Goal: Book appointment/travel/reservation

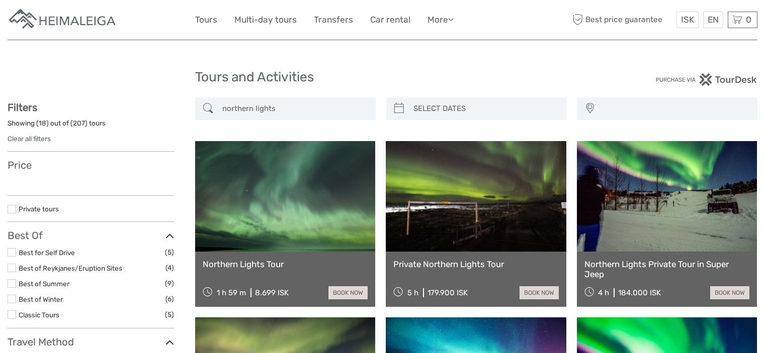
select select
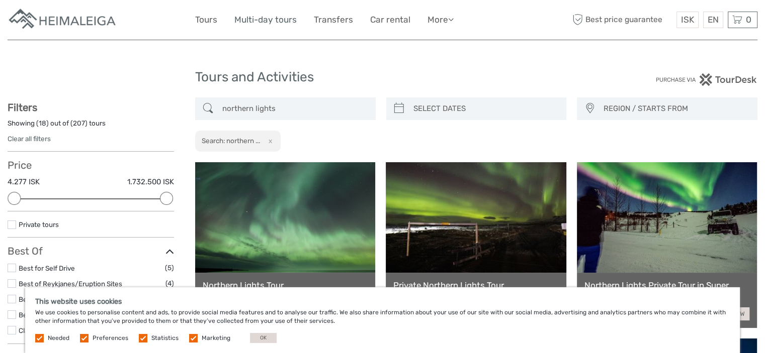
click at [276, 21] on link "Multi-day tours" at bounding box center [265, 20] width 62 height 15
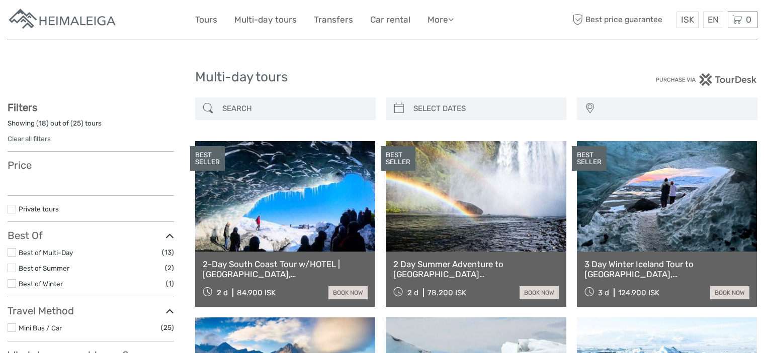
select select
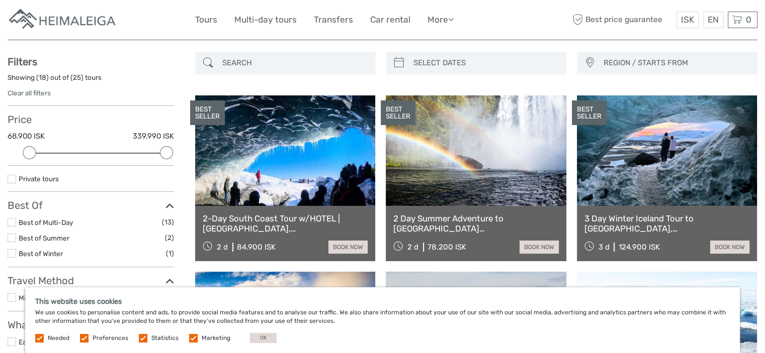
scroll to position [101, 0]
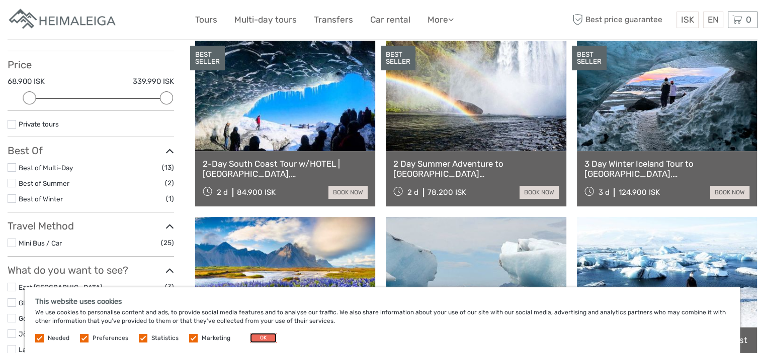
click at [264, 340] on button "OK" at bounding box center [263, 338] width 27 height 10
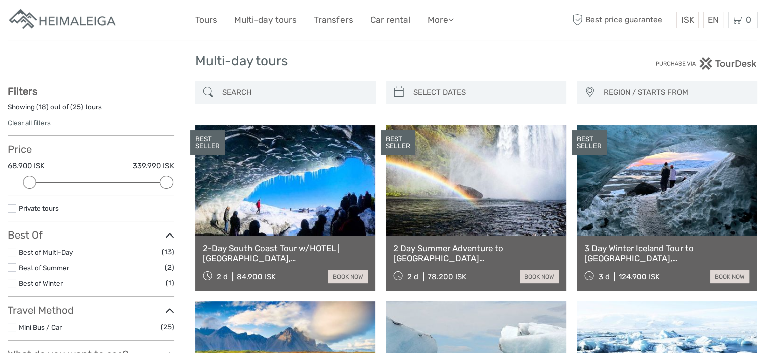
scroll to position [0, 0]
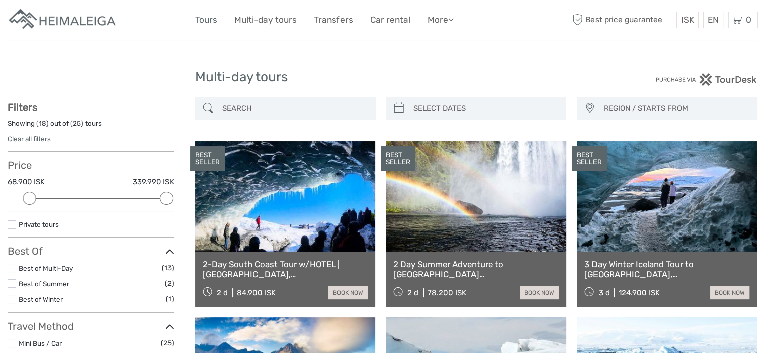
click at [204, 20] on link "Tours" at bounding box center [206, 20] width 22 height 15
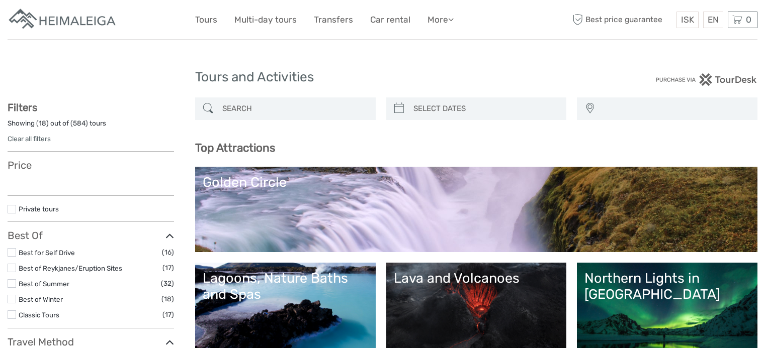
select select
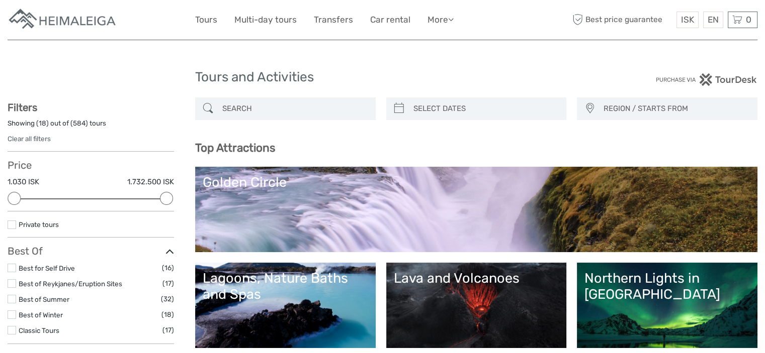
click at [640, 292] on link "Northern Lights in Iceland" at bounding box center [666, 306] width 165 height 70
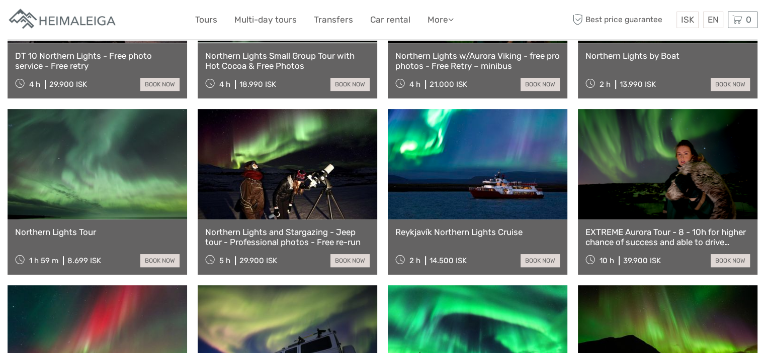
scroll to position [503, 0]
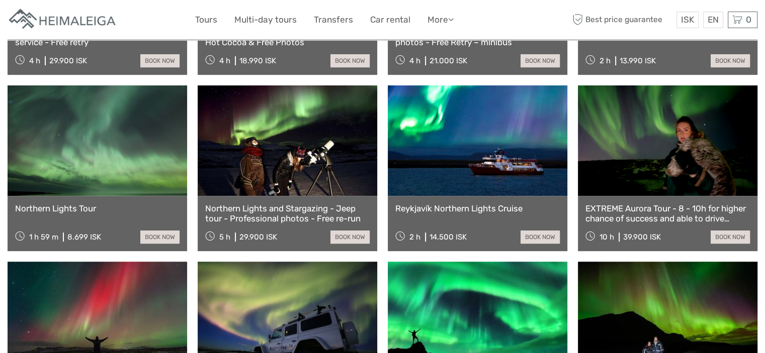
click at [478, 171] on link at bounding box center [478, 140] width 180 height 111
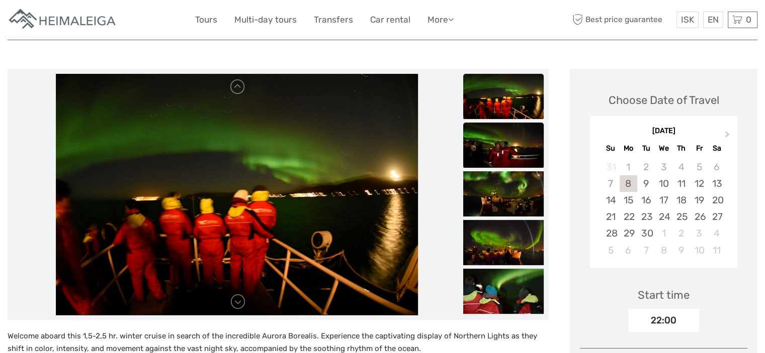
click at [500, 153] on img at bounding box center [503, 145] width 80 height 45
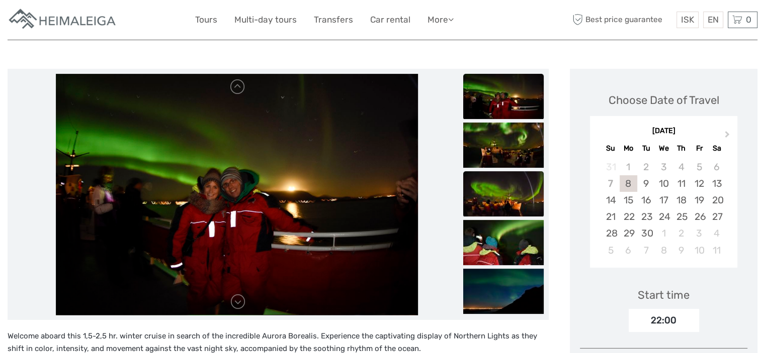
click at [497, 187] on img at bounding box center [503, 193] width 80 height 45
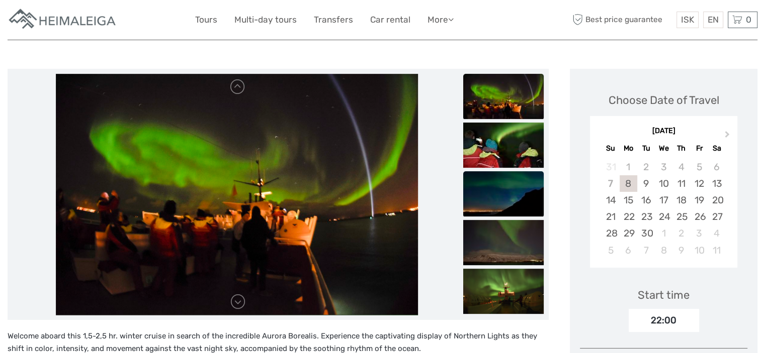
click at [491, 205] on img at bounding box center [503, 193] width 80 height 45
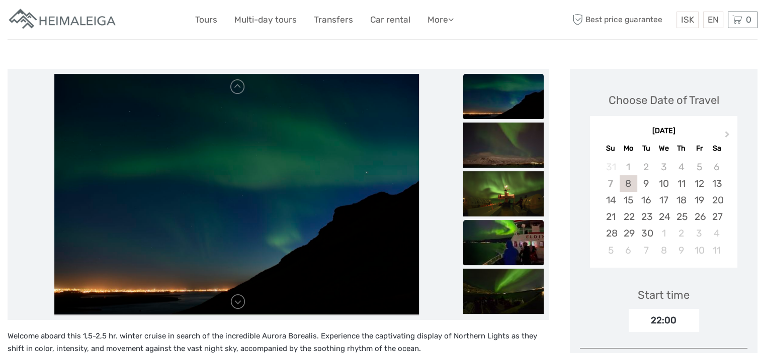
click at [492, 235] on img at bounding box center [503, 242] width 80 height 45
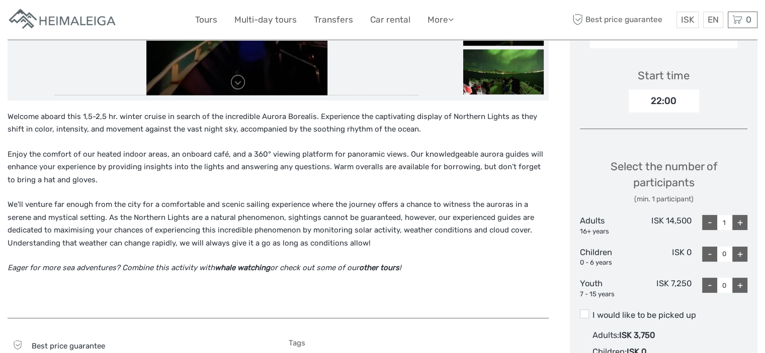
scroll to position [302, 0]
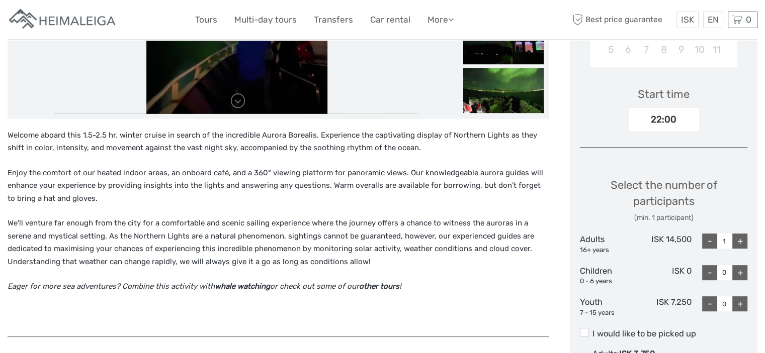
click at [738, 241] on div "+" at bounding box center [739, 241] width 15 height 15
type input "3"
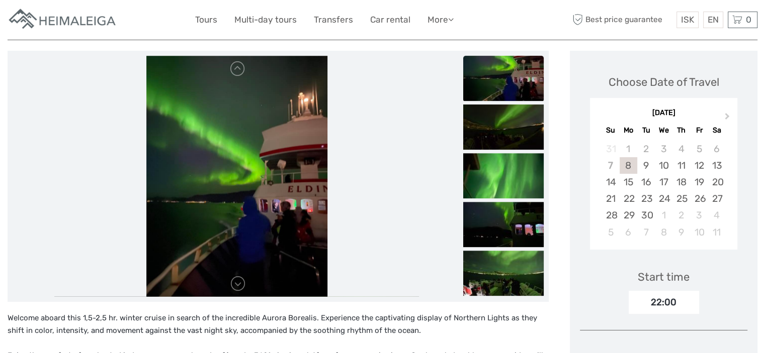
scroll to position [101, 0]
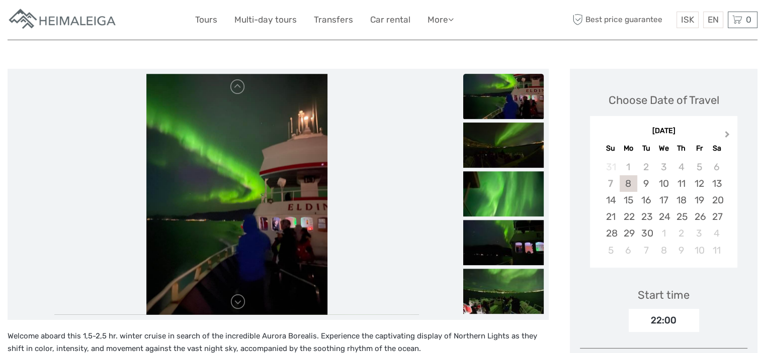
click at [727, 133] on span "Next Month" at bounding box center [727, 136] width 0 height 15
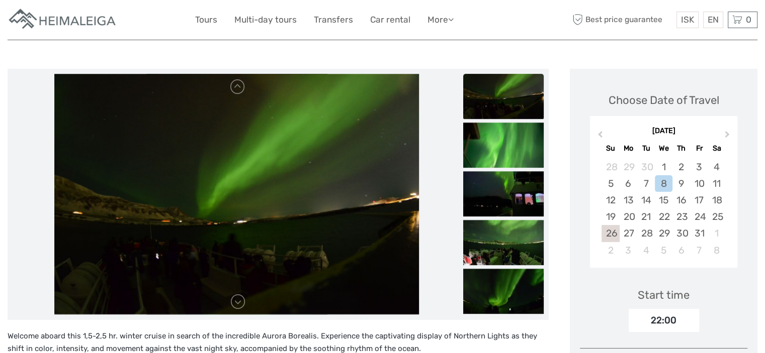
click at [614, 237] on div "26" at bounding box center [610, 233] width 18 height 17
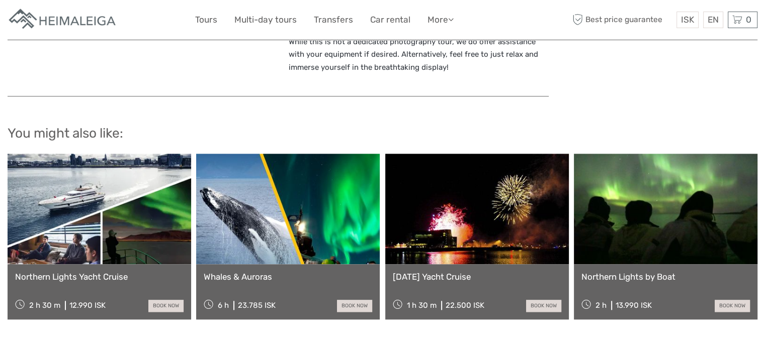
scroll to position [1064, 0]
